Goal: Transaction & Acquisition: Purchase product/service

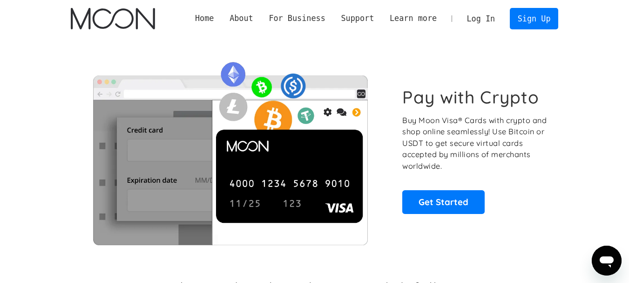
click at [482, 16] on link "Log In" at bounding box center [481, 18] width 44 height 20
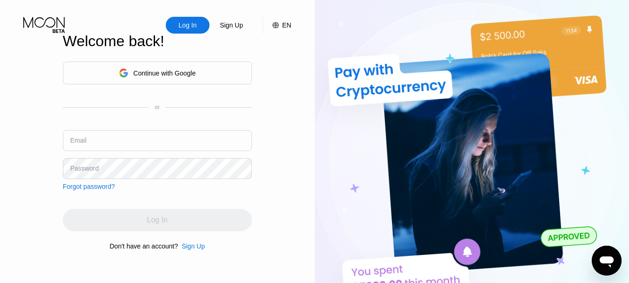
click at [193, 28] on div "Log In" at bounding box center [188, 24] width 20 height 9
click at [186, 23] on div "Log In" at bounding box center [188, 24] width 20 height 9
click at [183, 29] on div "Log In" at bounding box center [188, 24] width 20 height 9
click at [197, 27] on div "Log In" at bounding box center [188, 24] width 20 height 9
click at [112, 138] on input "text" at bounding box center [157, 140] width 189 height 21
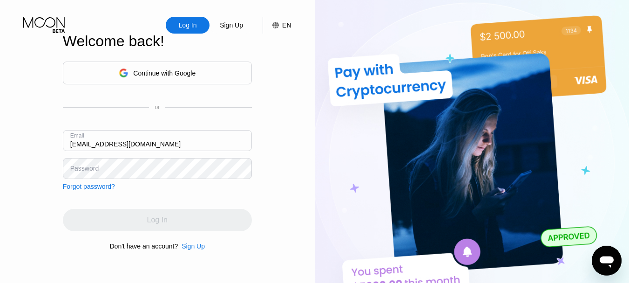
type input "[EMAIL_ADDRESS][DOMAIN_NAME]"
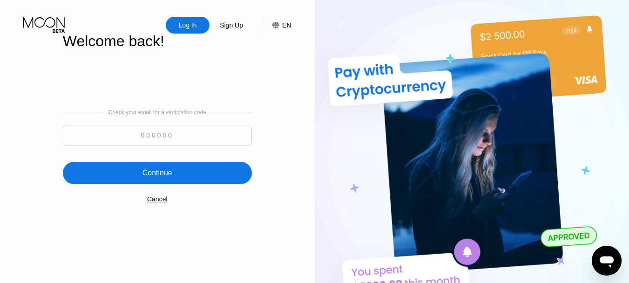
click at [222, 140] on input at bounding box center [157, 135] width 189 height 21
type input "288242"
click at [177, 170] on div "Continue" at bounding box center [157, 173] width 189 height 22
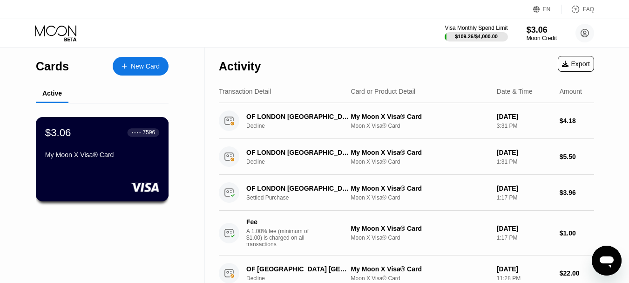
click at [102, 156] on div "My Moon X Visa® Card" at bounding box center [102, 154] width 114 height 7
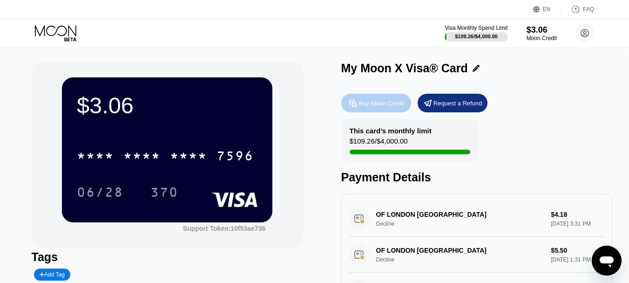
click at [388, 107] on div "Buy Moon Credit" at bounding box center [381, 103] width 45 height 8
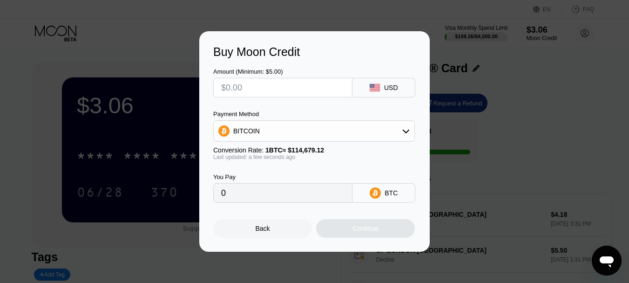
click at [278, 90] on input "text" at bounding box center [282, 87] width 123 height 19
type input "$800"
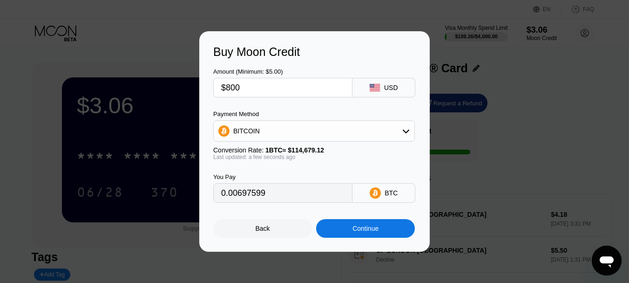
type input "0.00697599"
type input "$800"
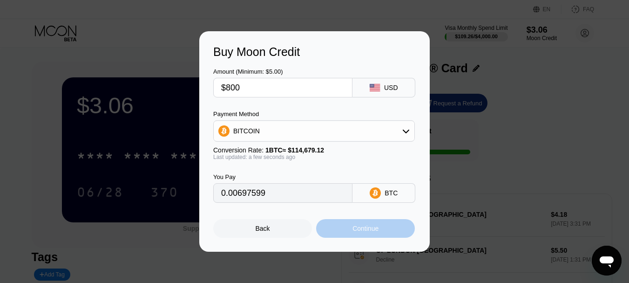
click at [359, 232] on div "Continue" at bounding box center [366, 227] width 26 height 7
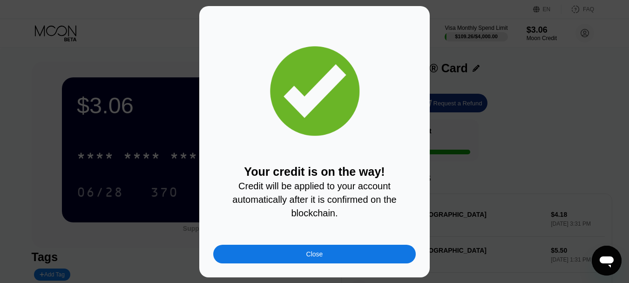
click at [317, 258] on div "Close" at bounding box center [314, 253] width 17 height 7
